Goal: Task Accomplishment & Management: Use online tool/utility

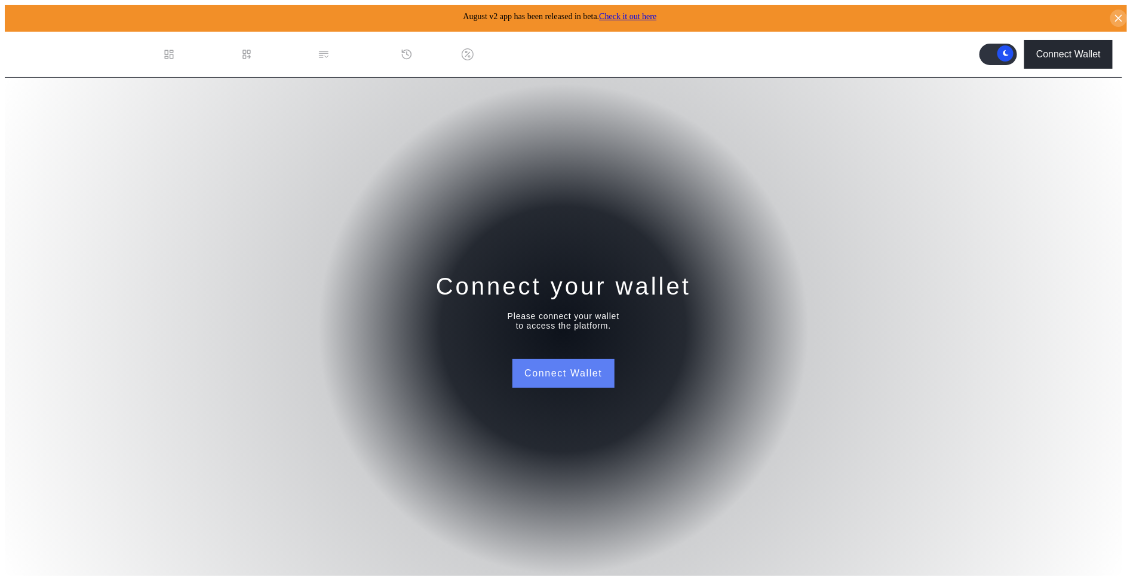
click at [546, 371] on button "Connect Wallet" at bounding box center [564, 373] width 102 height 29
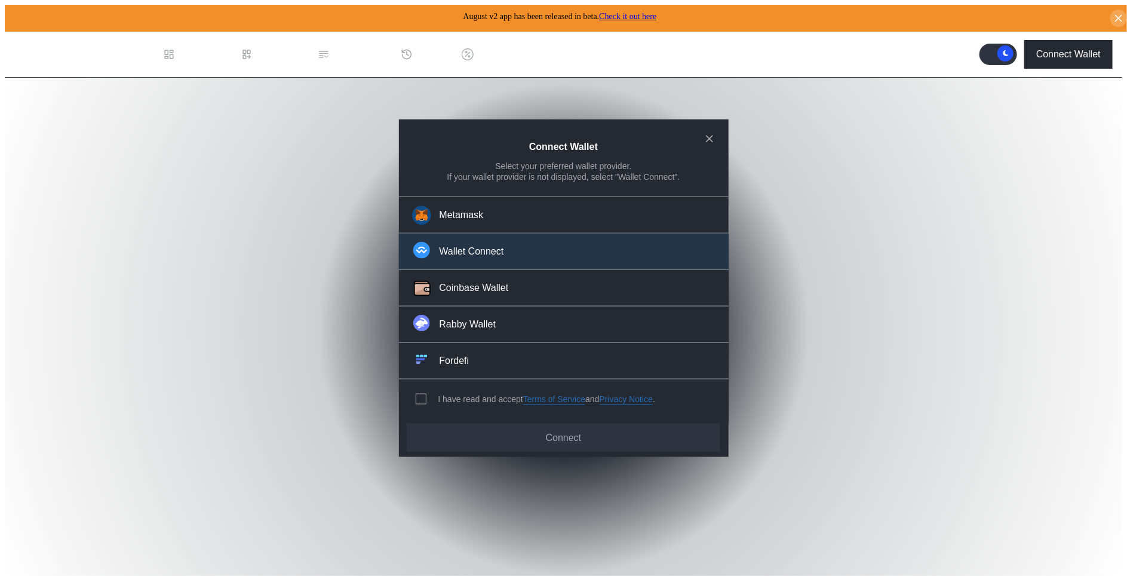
click at [532, 257] on button "Wallet Connect" at bounding box center [564, 252] width 330 height 36
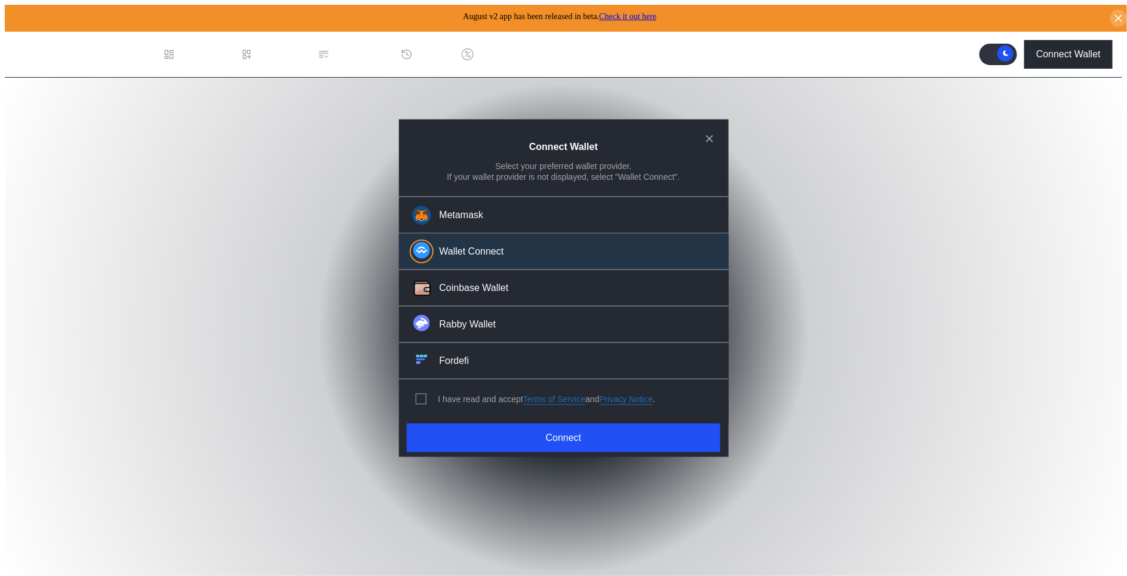
click at [421, 387] on div "I have read and accept Terms of Service and Privacy Notice ." at bounding box center [533, 398] width 269 height 39
click at [420, 394] on span "modal" at bounding box center [421, 399] width 10 height 10
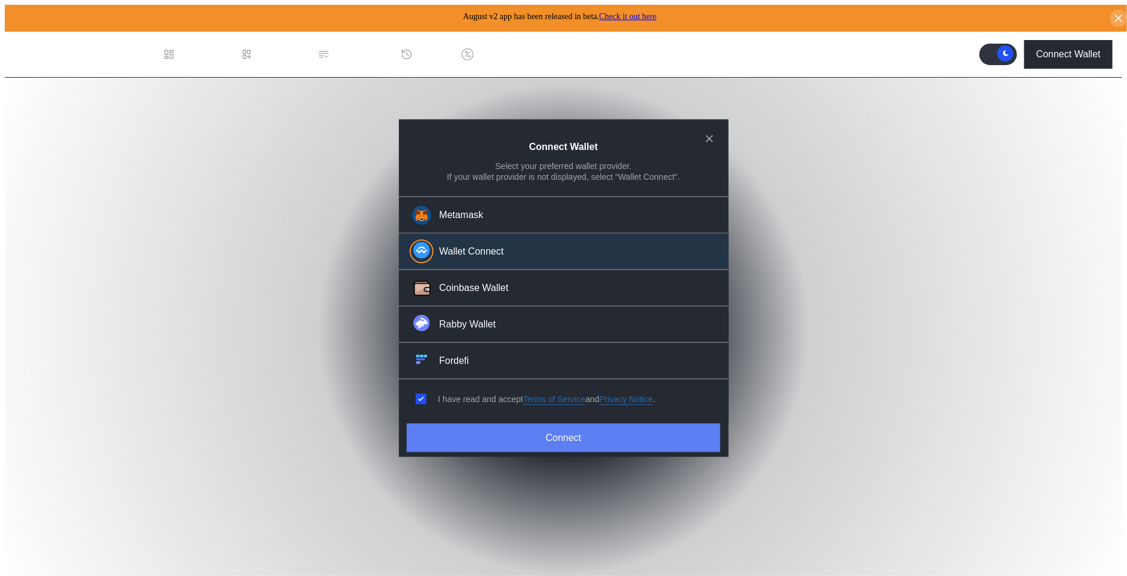
click at [437, 430] on button "Connect" at bounding box center [563, 437] width 313 height 29
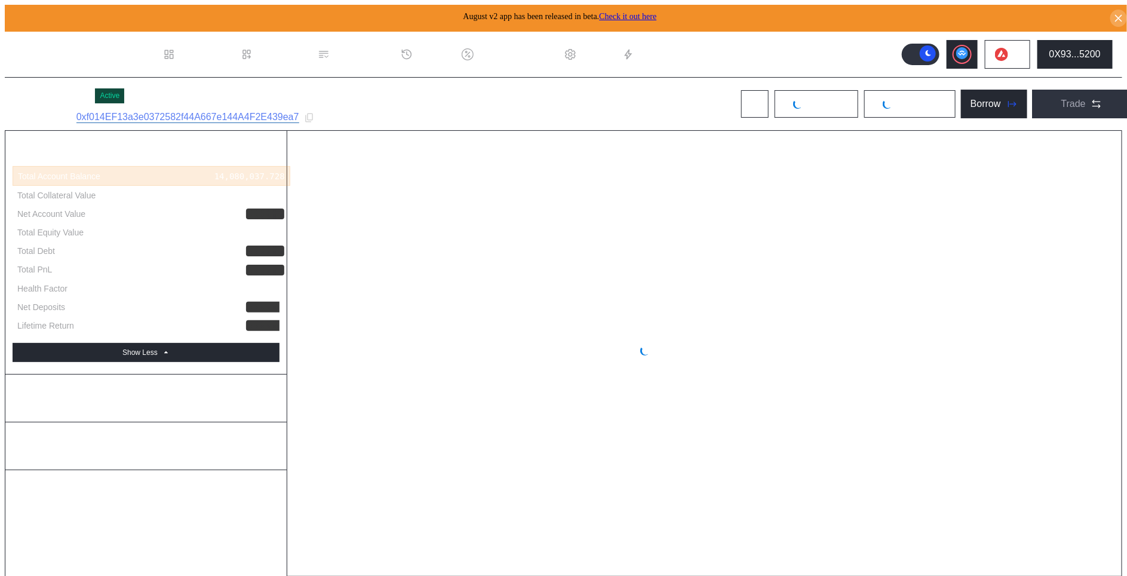
select select "*"
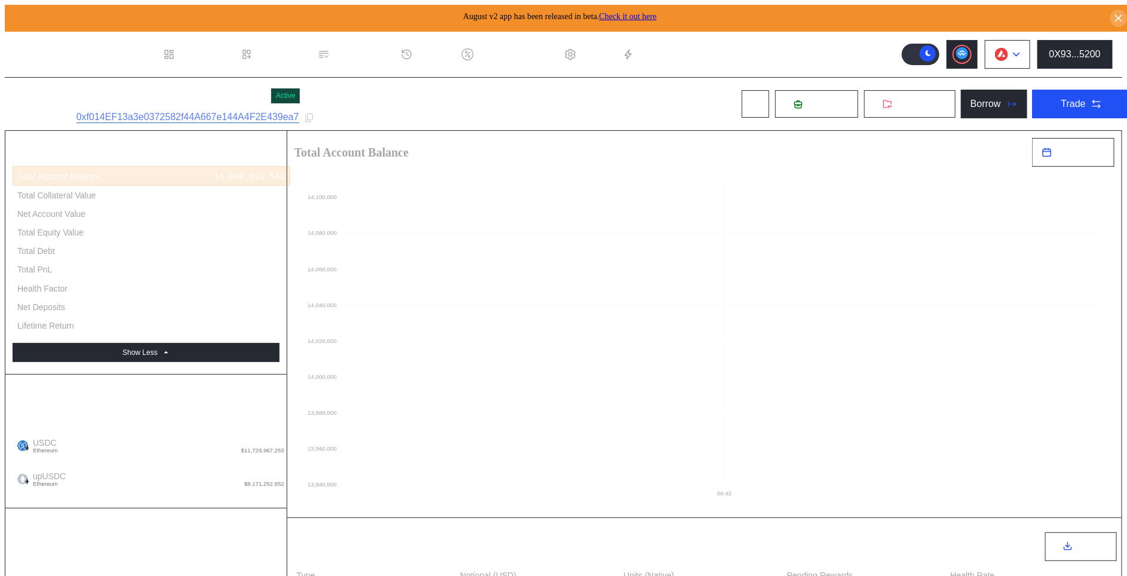
click at [1020, 53] on div at bounding box center [1016, 54] width 7 height 8
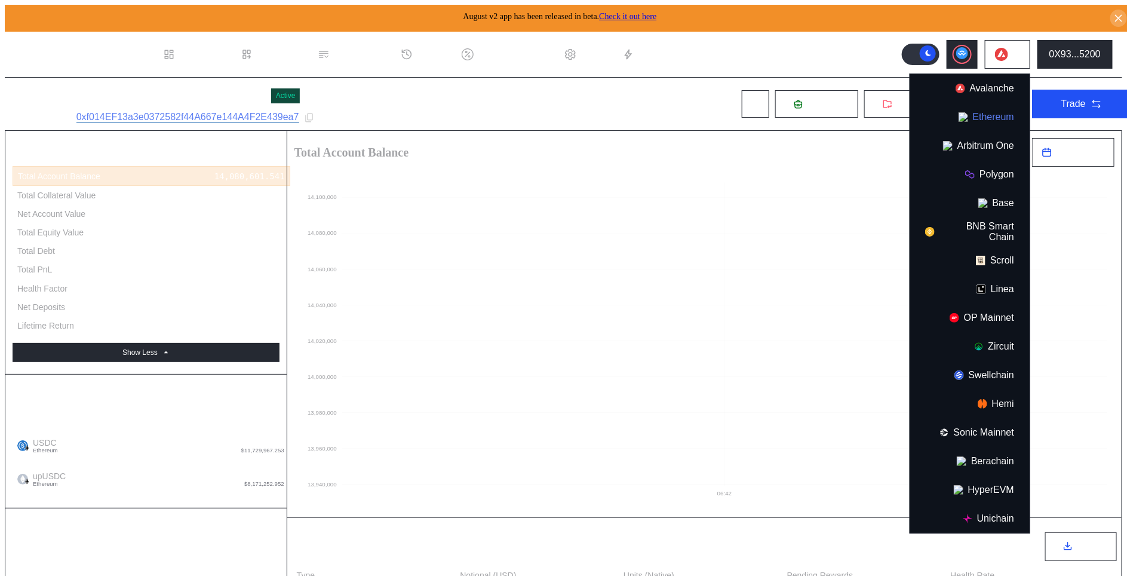
click at [995, 107] on button "Ethereum" at bounding box center [969, 117] width 119 height 29
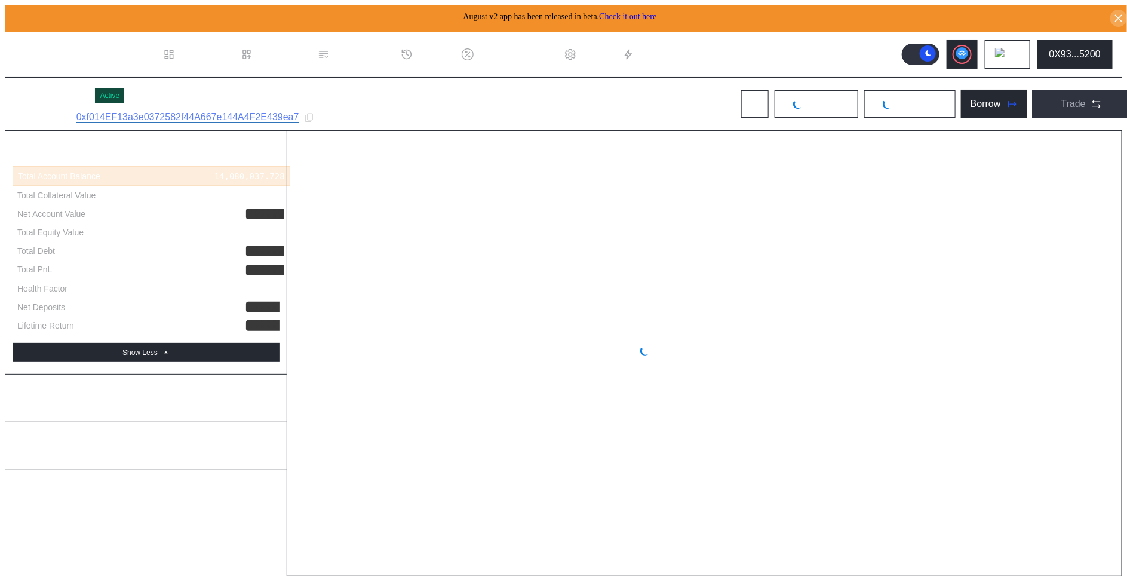
select select "*"
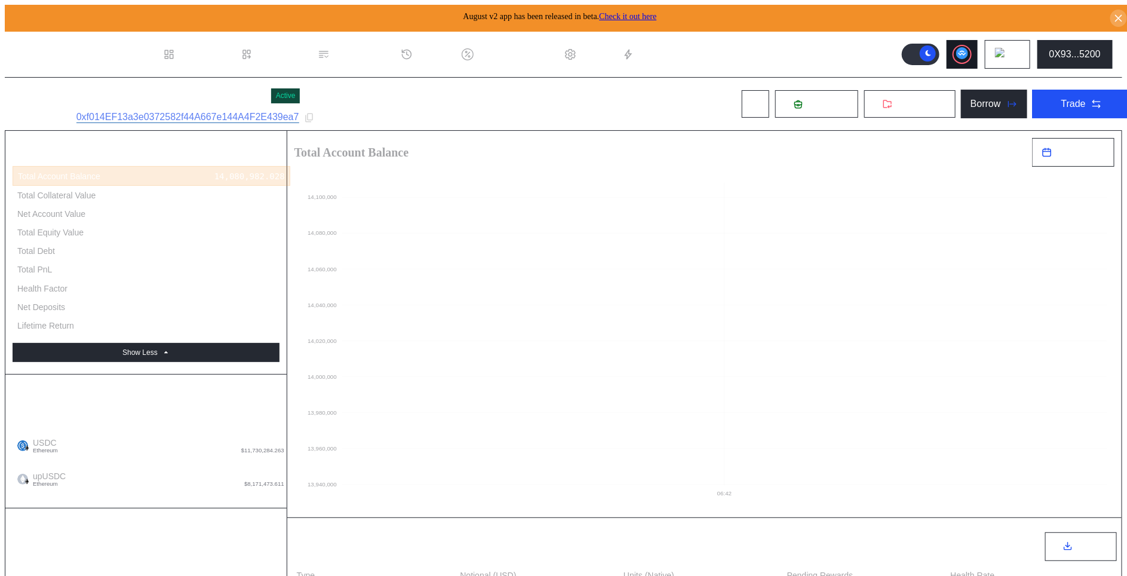
click at [953, 59] on button at bounding box center [962, 54] width 31 height 29
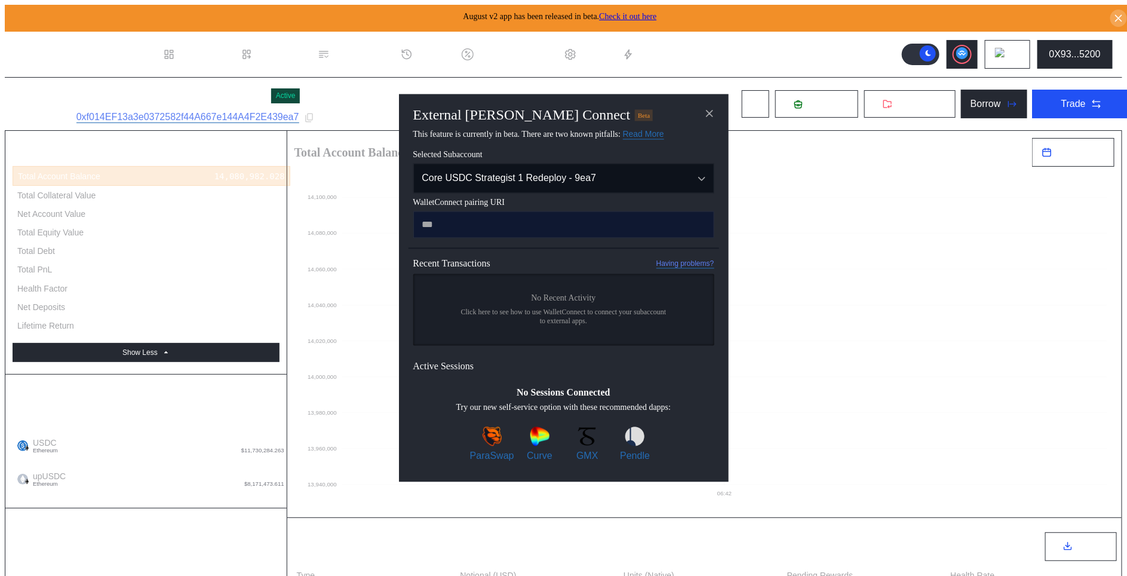
click at [704, 220] on input "modal" at bounding box center [563, 224] width 301 height 27
type input "**********"
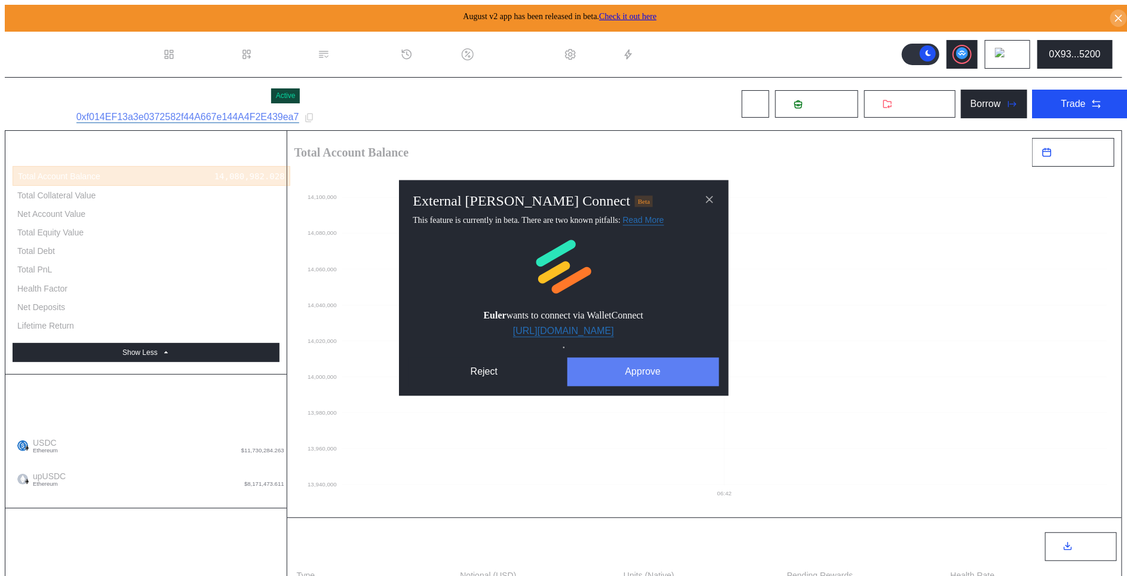
click at [646, 366] on button "Approve" at bounding box center [644, 372] width 152 height 29
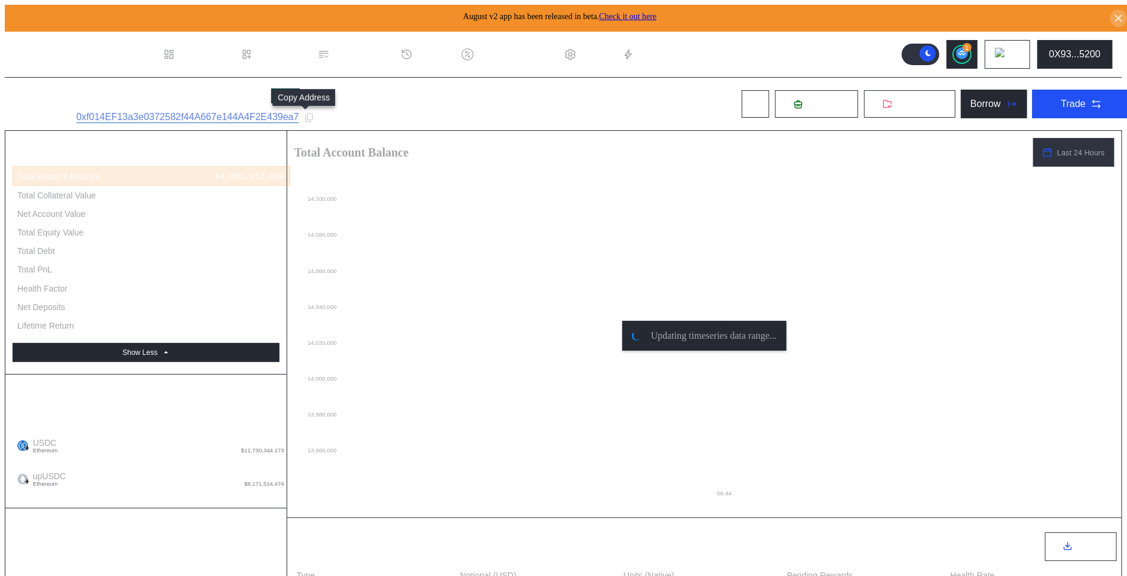
click at [304, 115] on div at bounding box center [309, 117] width 11 height 11
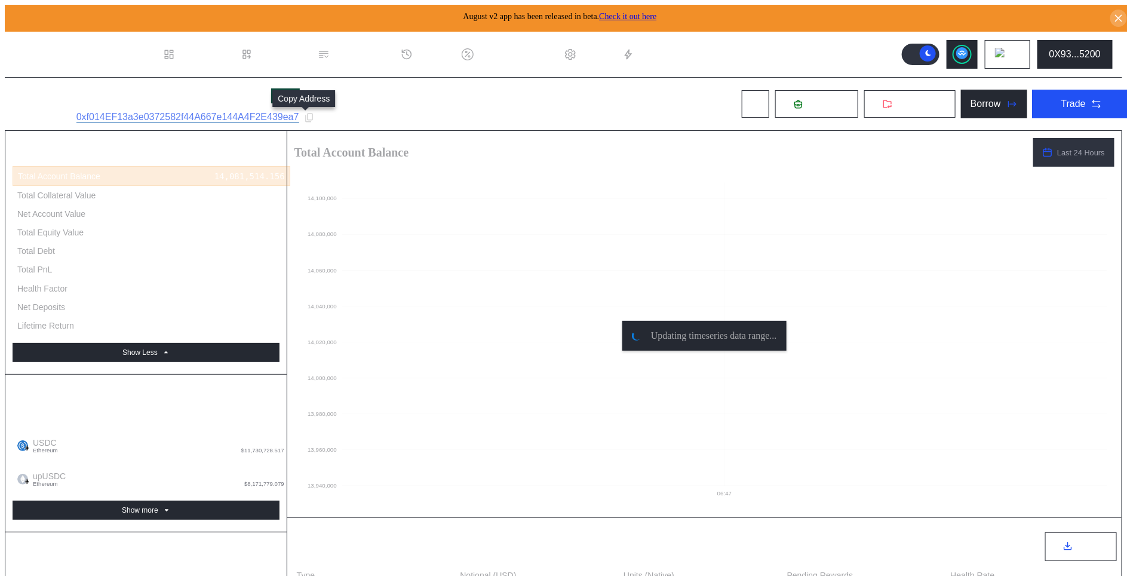
click at [306, 115] on icon at bounding box center [309, 117] width 11 height 11
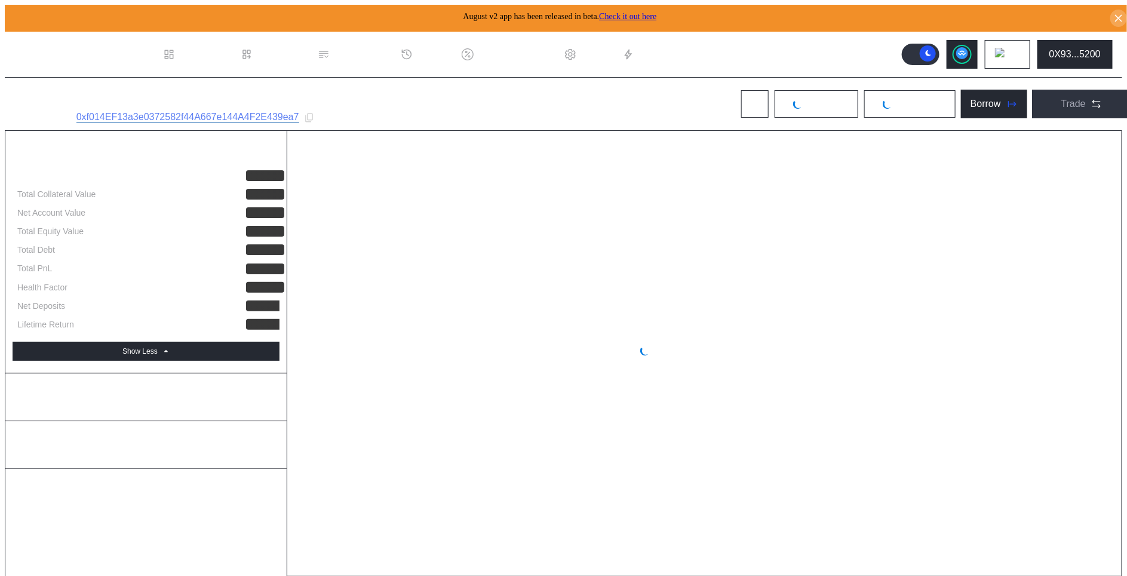
select select "*"
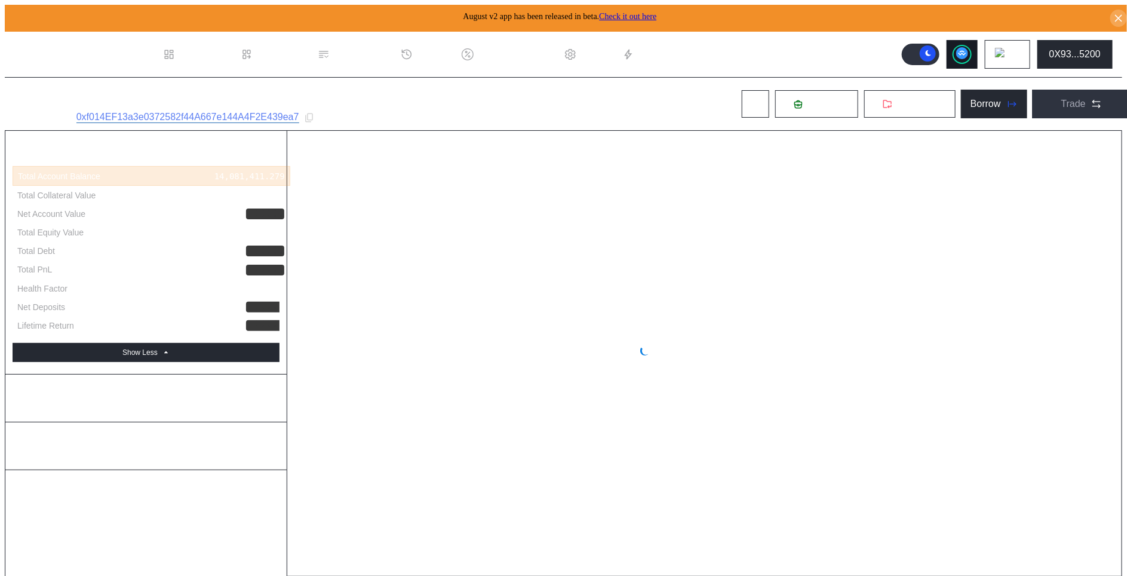
click at [958, 57] on button at bounding box center [962, 54] width 31 height 29
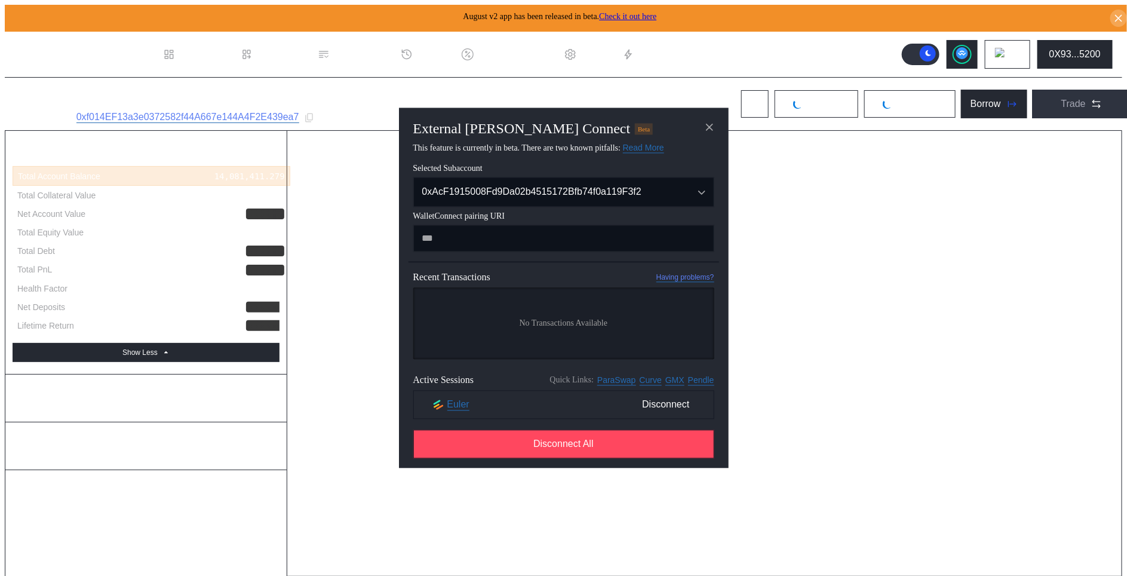
select select "*"
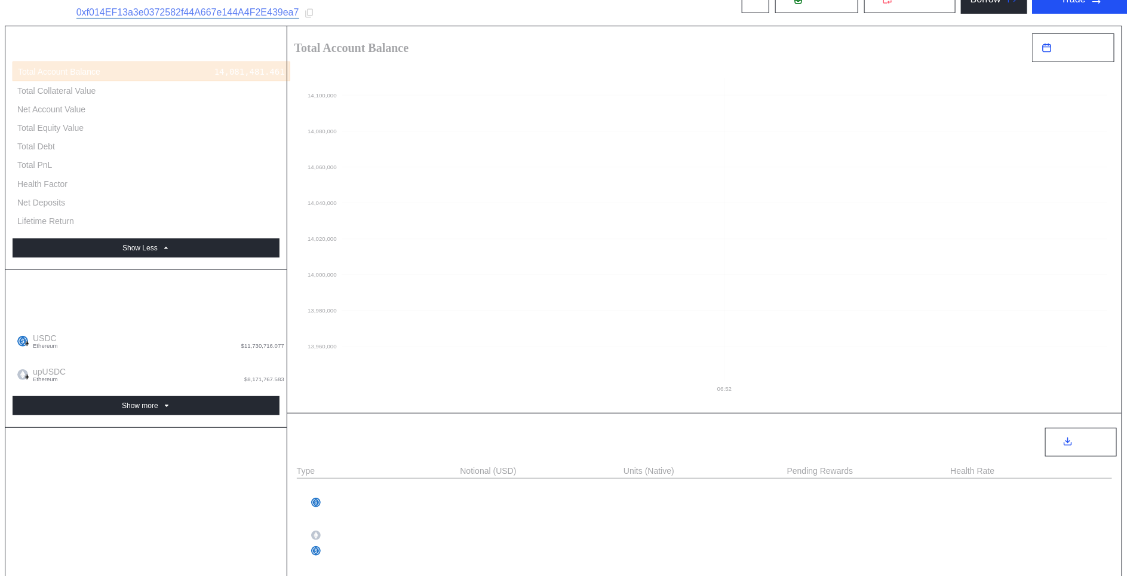
scroll to position [105, 0]
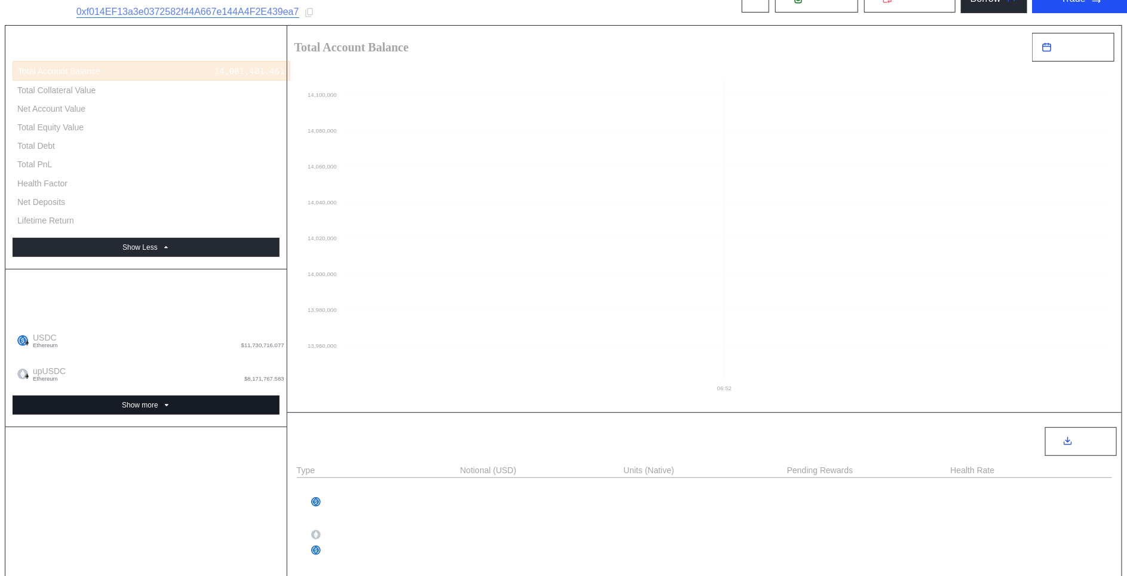
click at [246, 395] on button "Show more" at bounding box center [146, 404] width 267 height 19
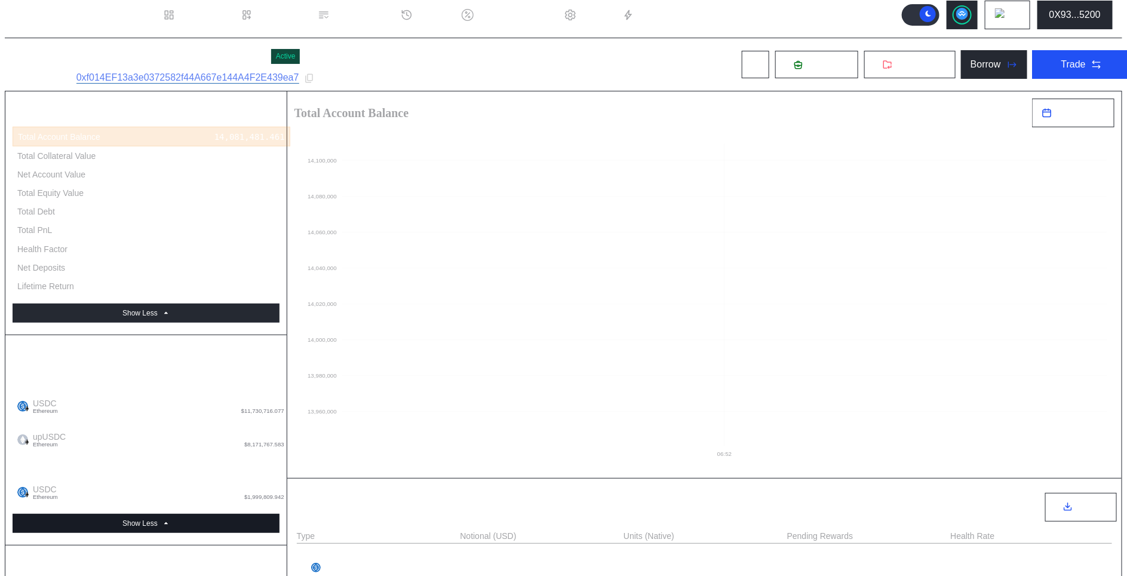
scroll to position [0, 0]
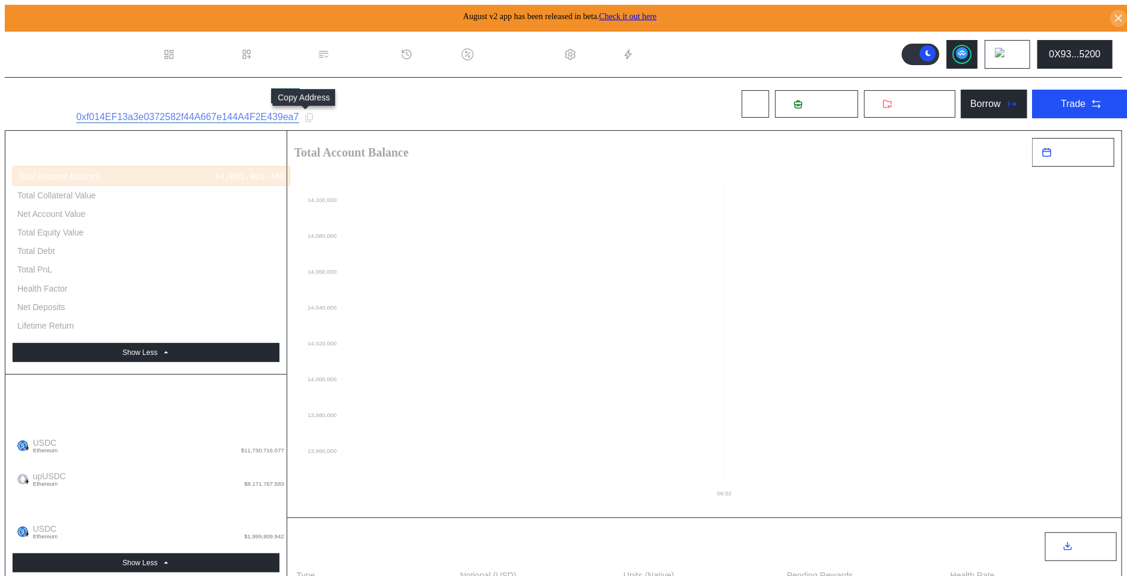
click at [305, 117] on icon at bounding box center [309, 117] width 8 height 9
click at [965, 53] on circle at bounding box center [962, 53] width 12 height 12
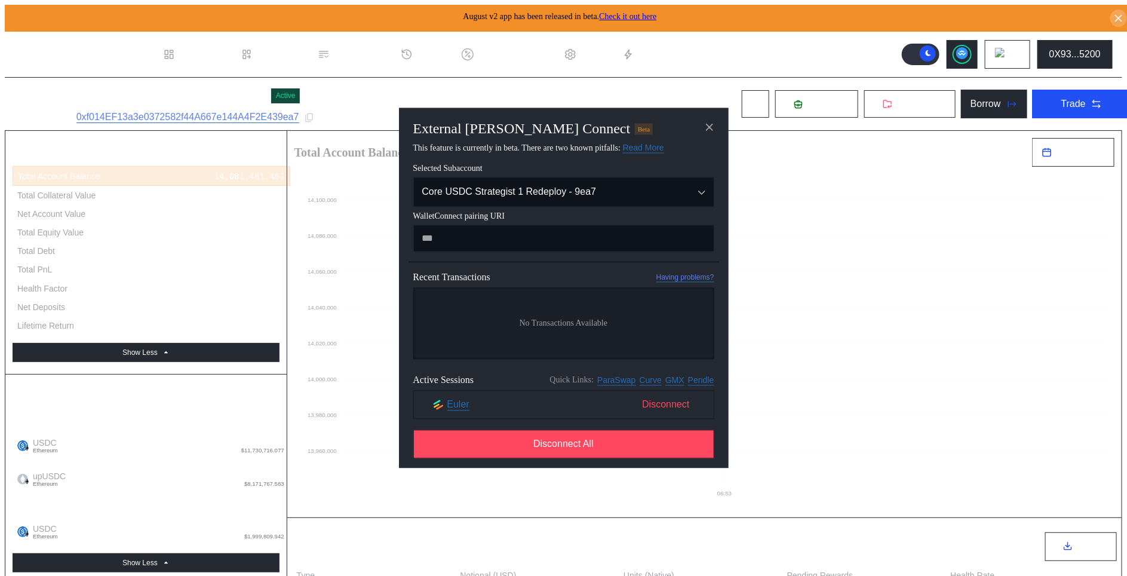
click at [668, 414] on span "Disconnect" at bounding box center [665, 405] width 57 height 20
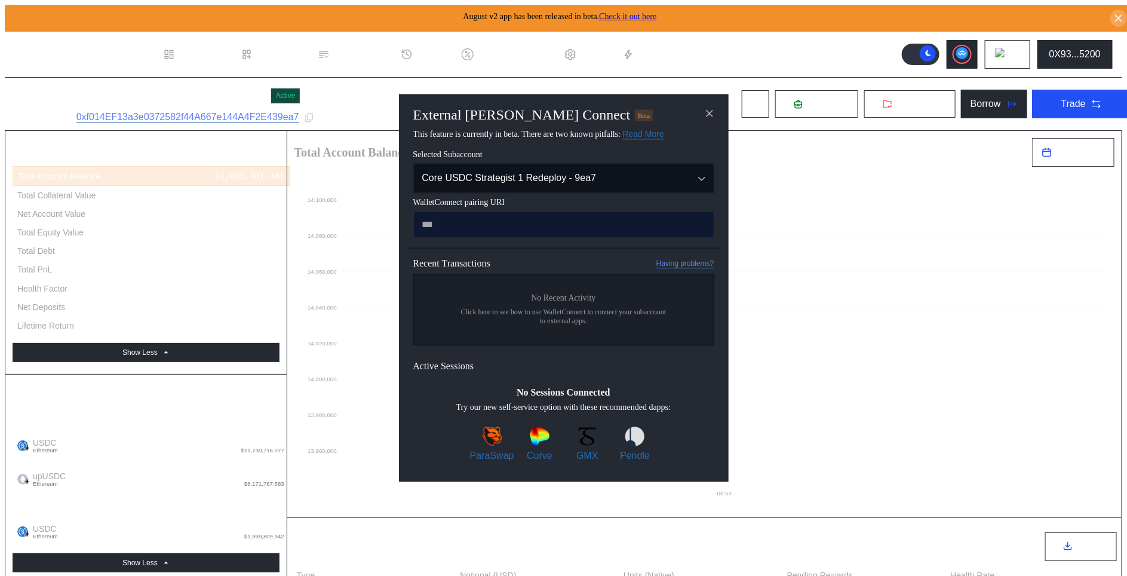
click at [528, 223] on input "modal" at bounding box center [563, 224] width 301 height 27
type input "**********"
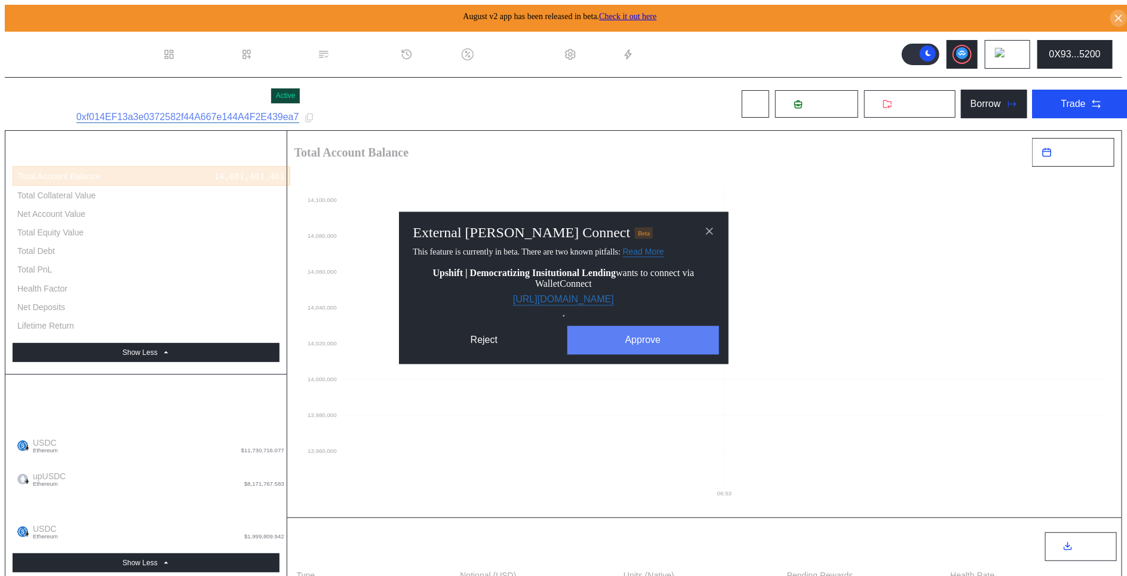
click at [602, 355] on button "Approve" at bounding box center [644, 340] width 152 height 29
